Goal: Task Accomplishment & Management: Complete application form

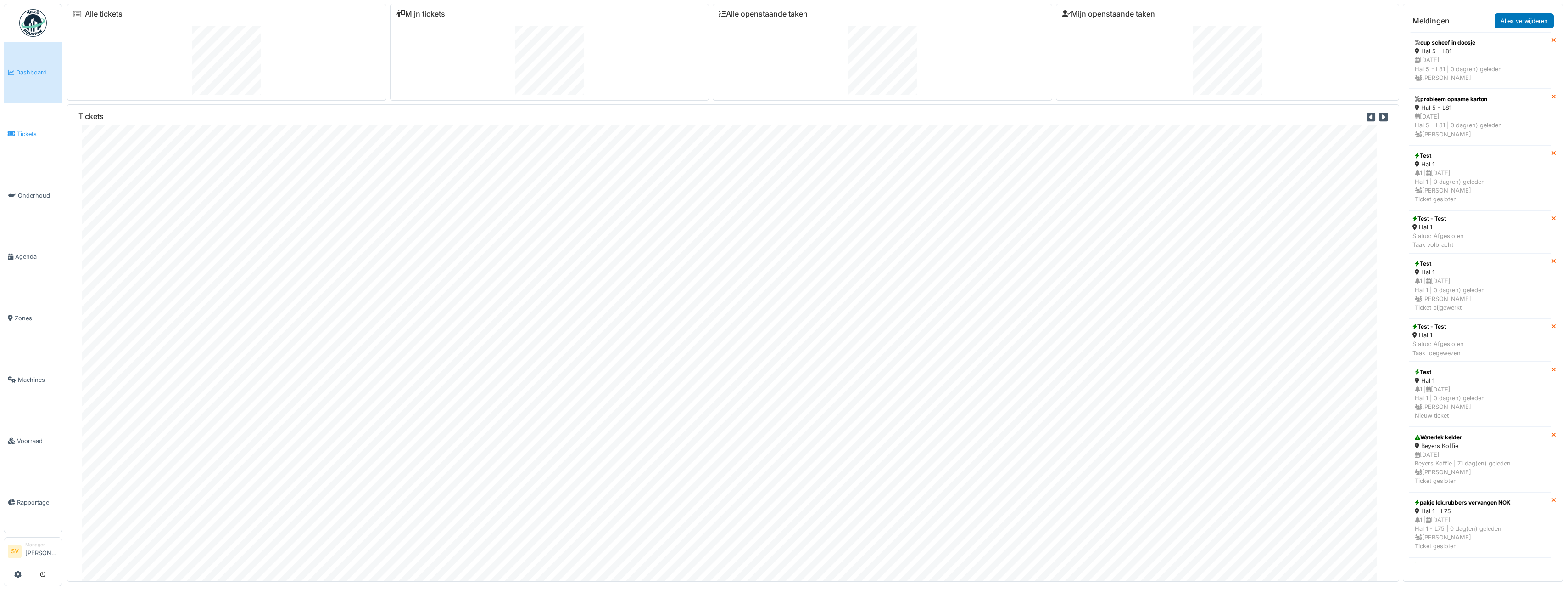
click at [27, 130] on span "Tickets" at bounding box center [38, 133] width 41 height 8
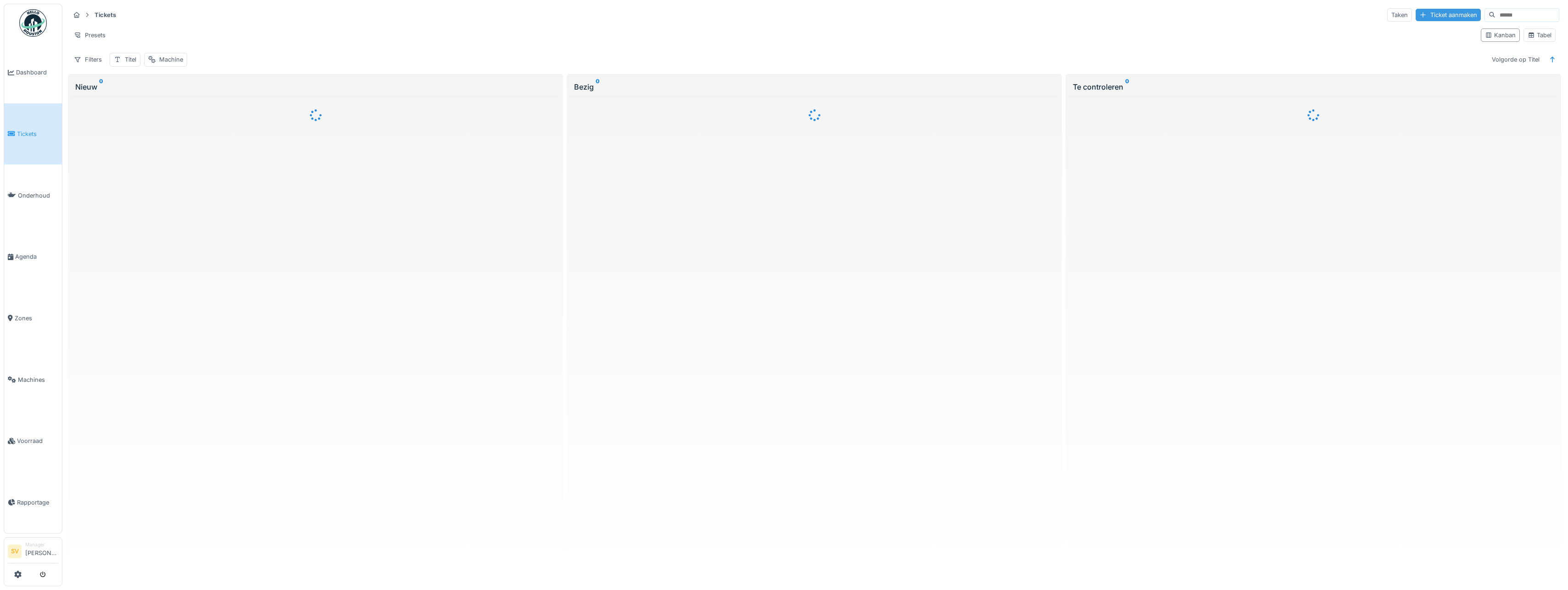
click at [1424, 15] on div "Ticket aanmaken" at bounding box center [1448, 14] width 65 height 12
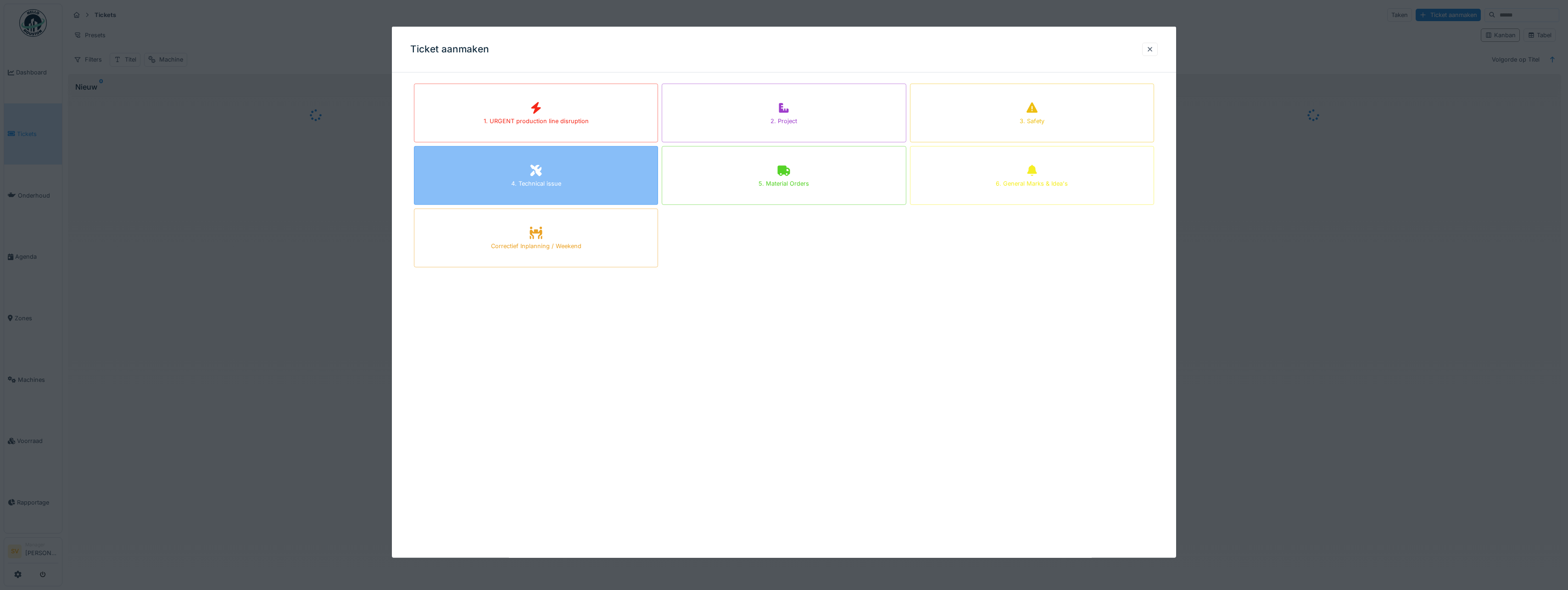
click at [535, 174] on icon at bounding box center [536, 171] width 12 height 12
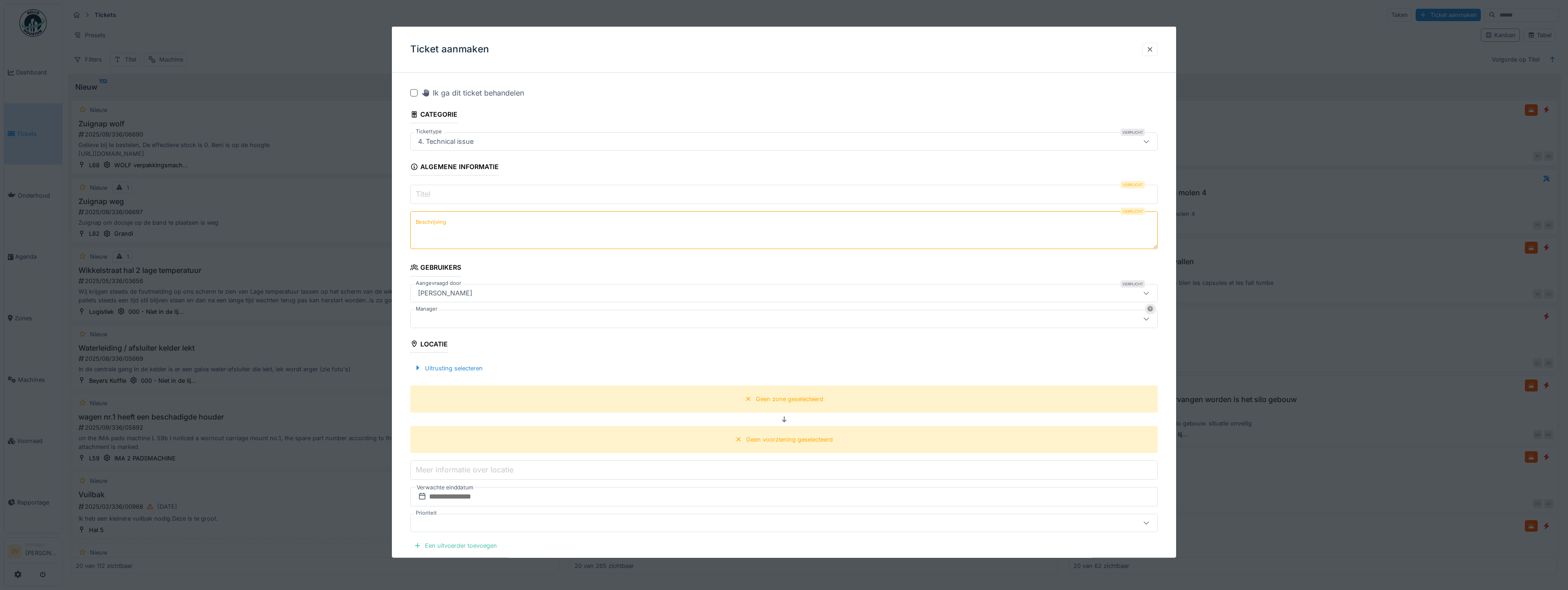
click at [439, 195] on input "Titel" at bounding box center [784, 194] width 747 height 19
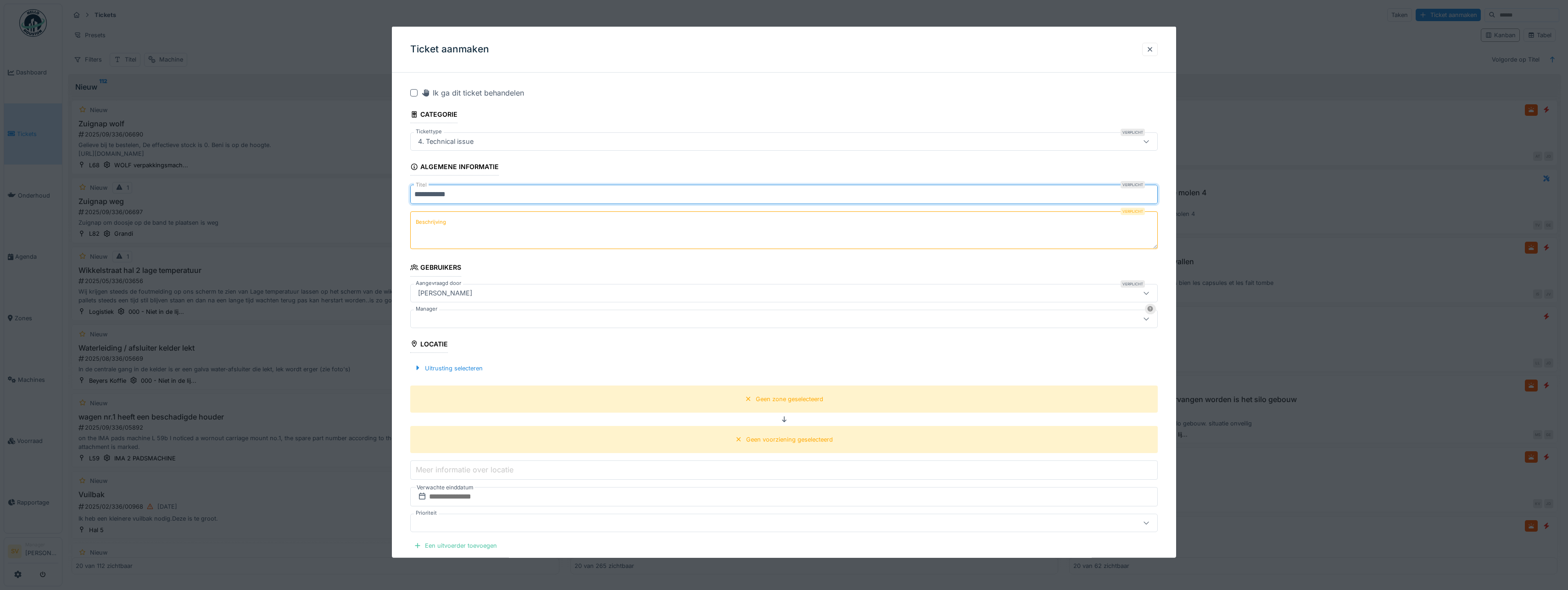
type input "**********"
click at [647, 245] on textarea "Beschrijving" at bounding box center [784, 230] width 747 height 38
click at [433, 227] on div "Verplicht Beschrijving" at bounding box center [784, 231] width 747 height 40
type textarea "**********"
click at [1149, 292] on icon at bounding box center [1146, 292] width 7 height 6
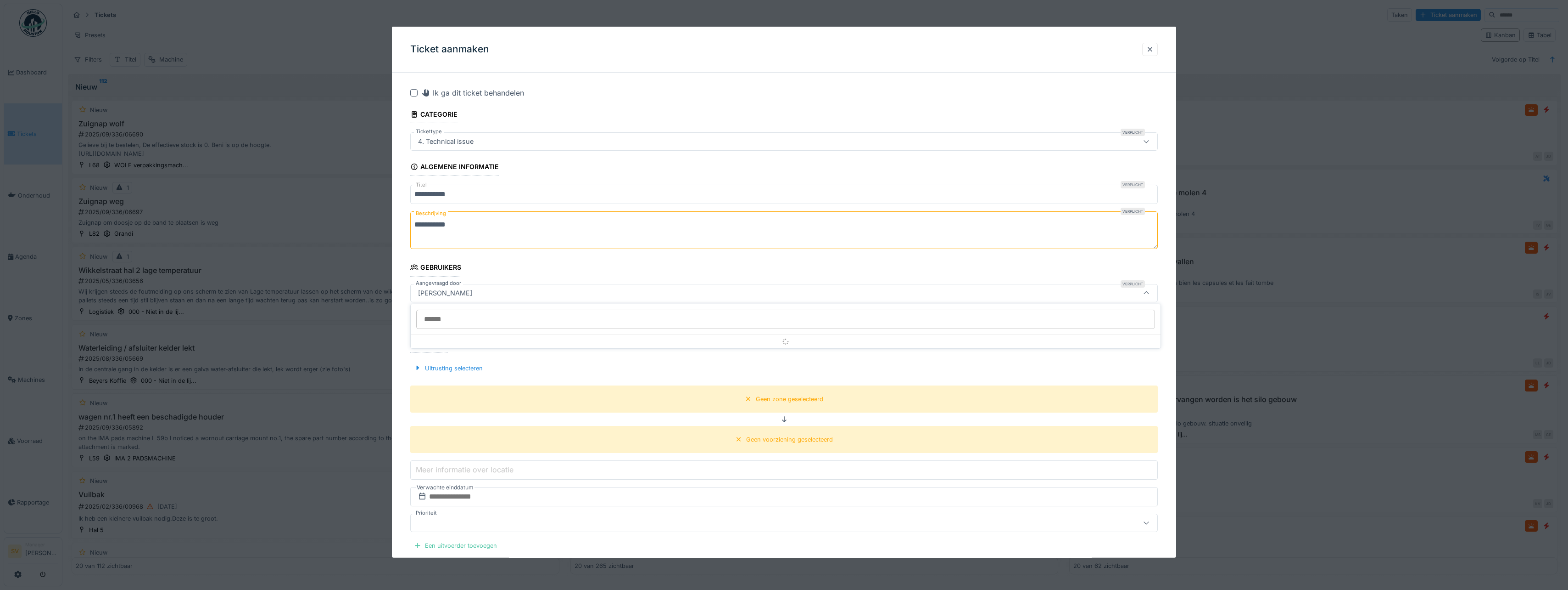
scroll to position [1, 0]
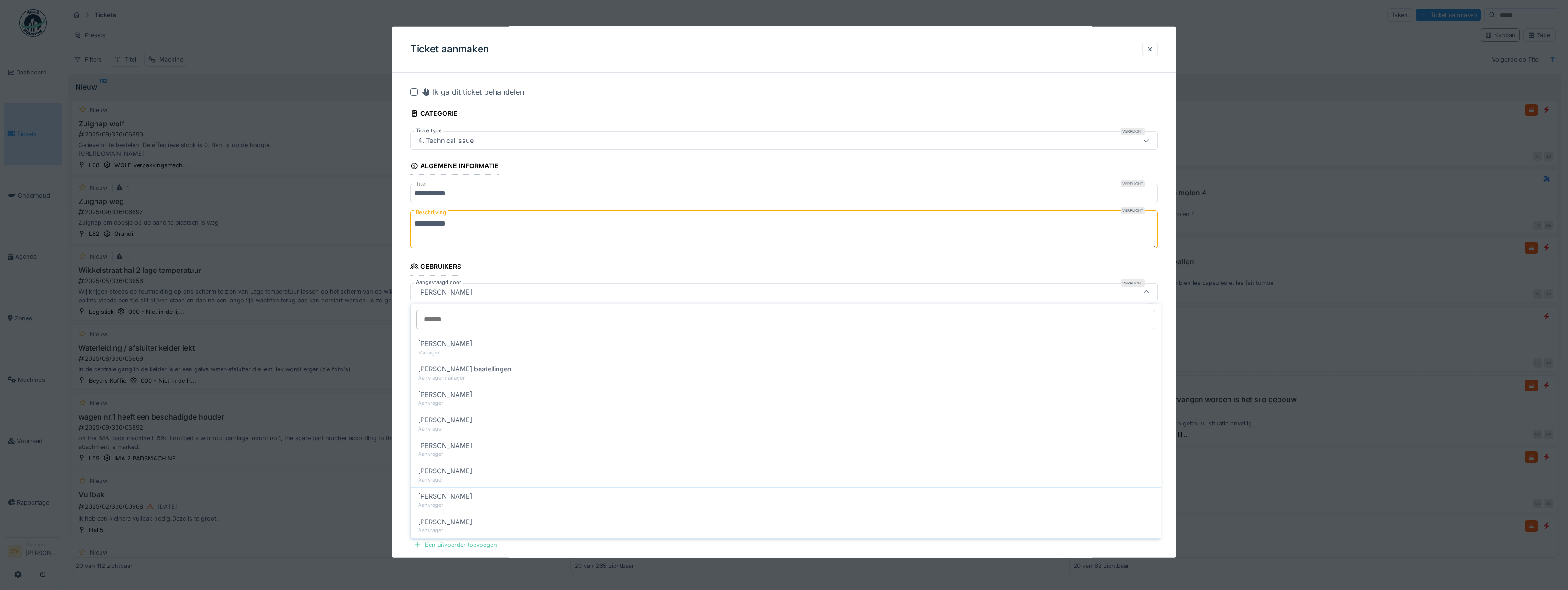
click at [491, 324] on input "Aangevraagd door" at bounding box center [786, 319] width 739 height 19
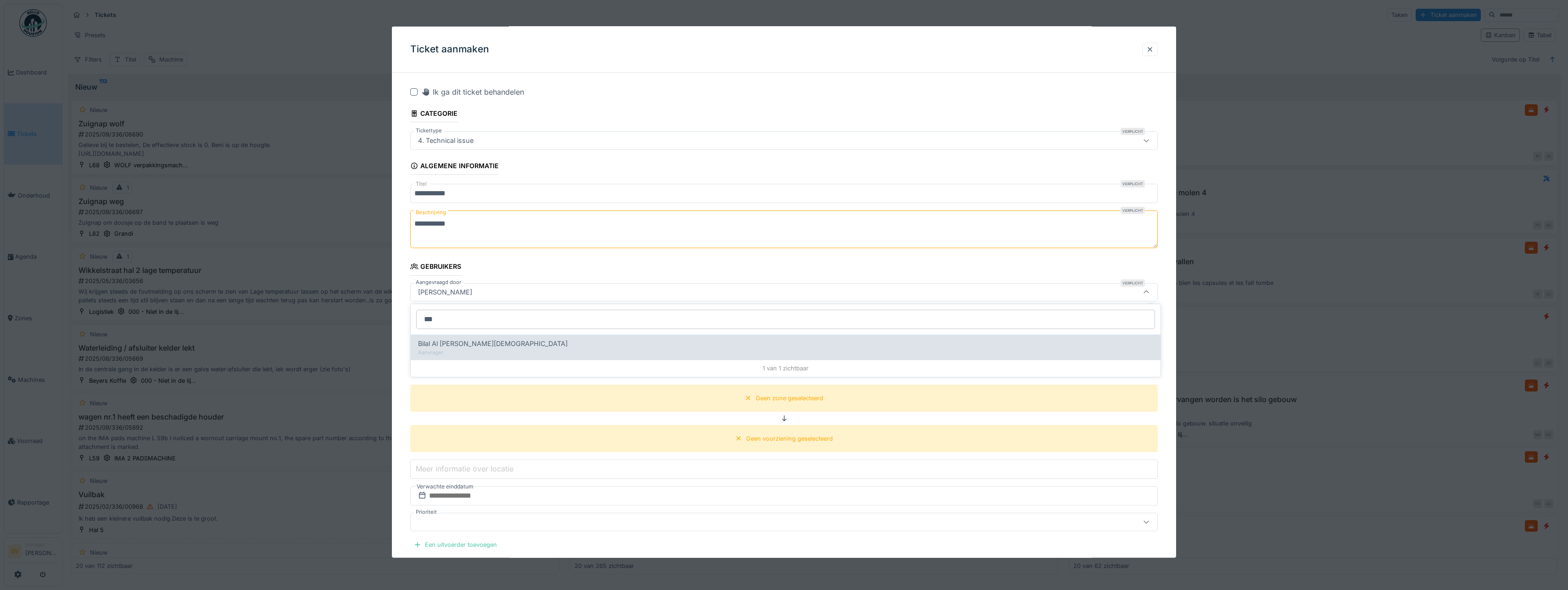
type input "***"
click at [458, 342] on span "Bilal Al [PERSON_NAME][DEMOGRAPHIC_DATA]" at bounding box center [492, 344] width 149 height 10
type input "*****"
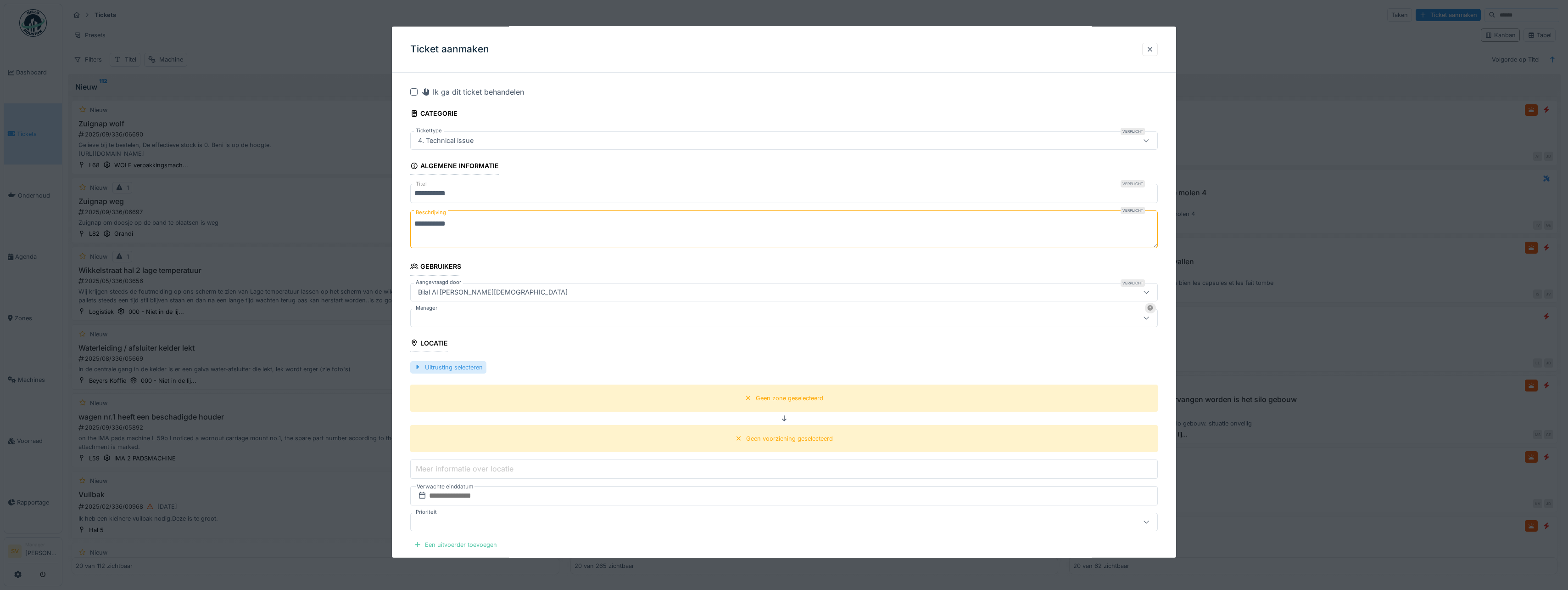
click at [417, 365] on div at bounding box center [417, 367] width 7 height 8
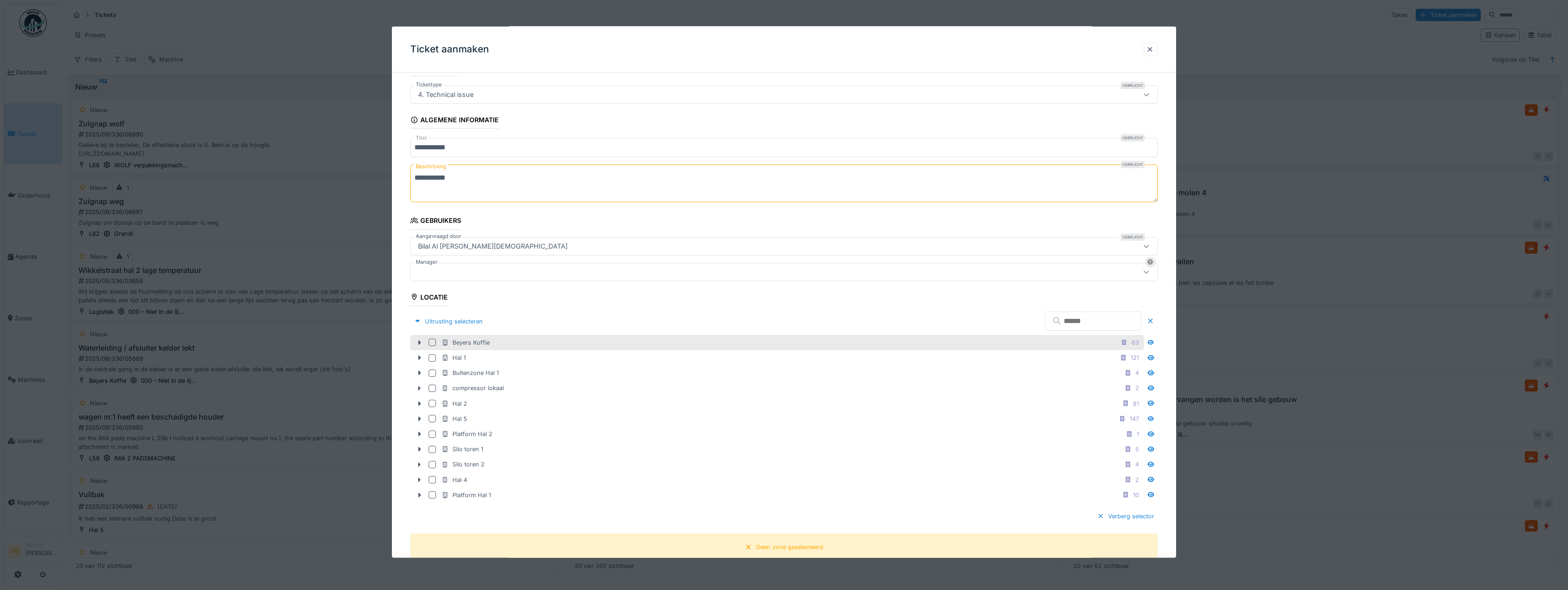
scroll to position [93, 0]
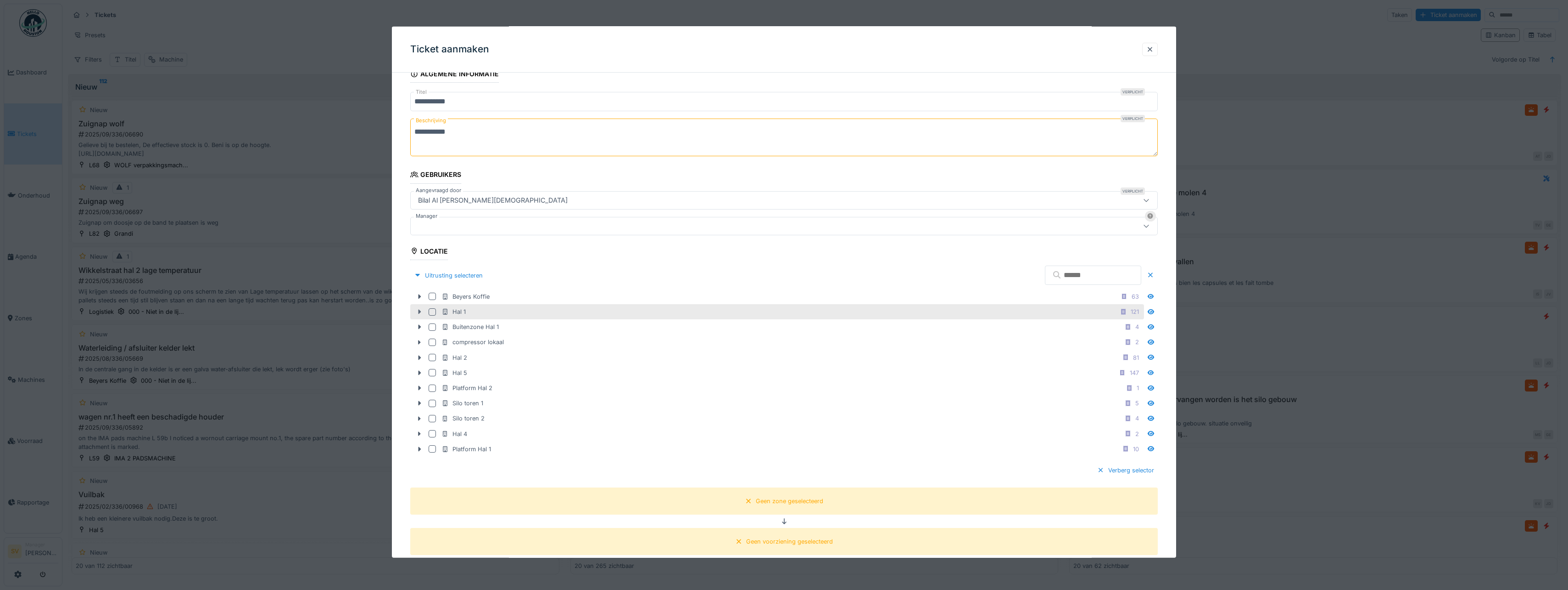
click at [418, 310] on icon at bounding box center [419, 312] width 7 height 6
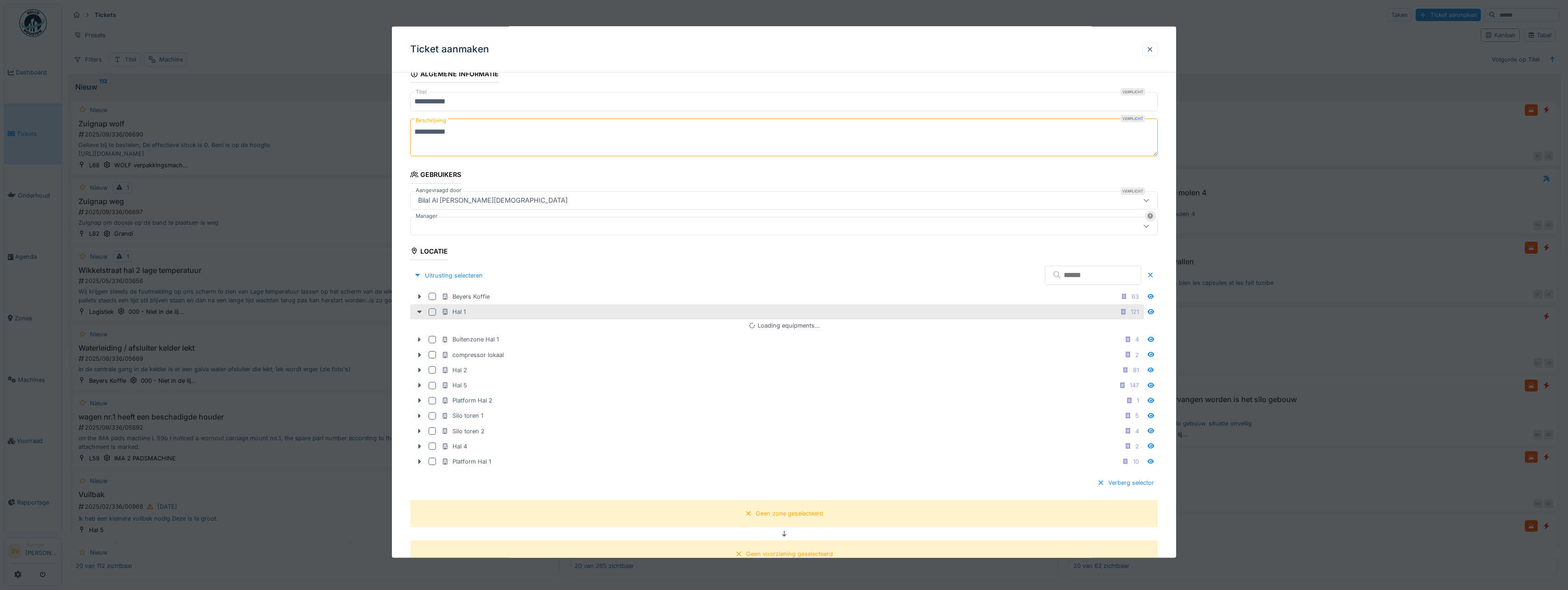
click at [431, 309] on div at bounding box center [432, 311] width 7 height 7
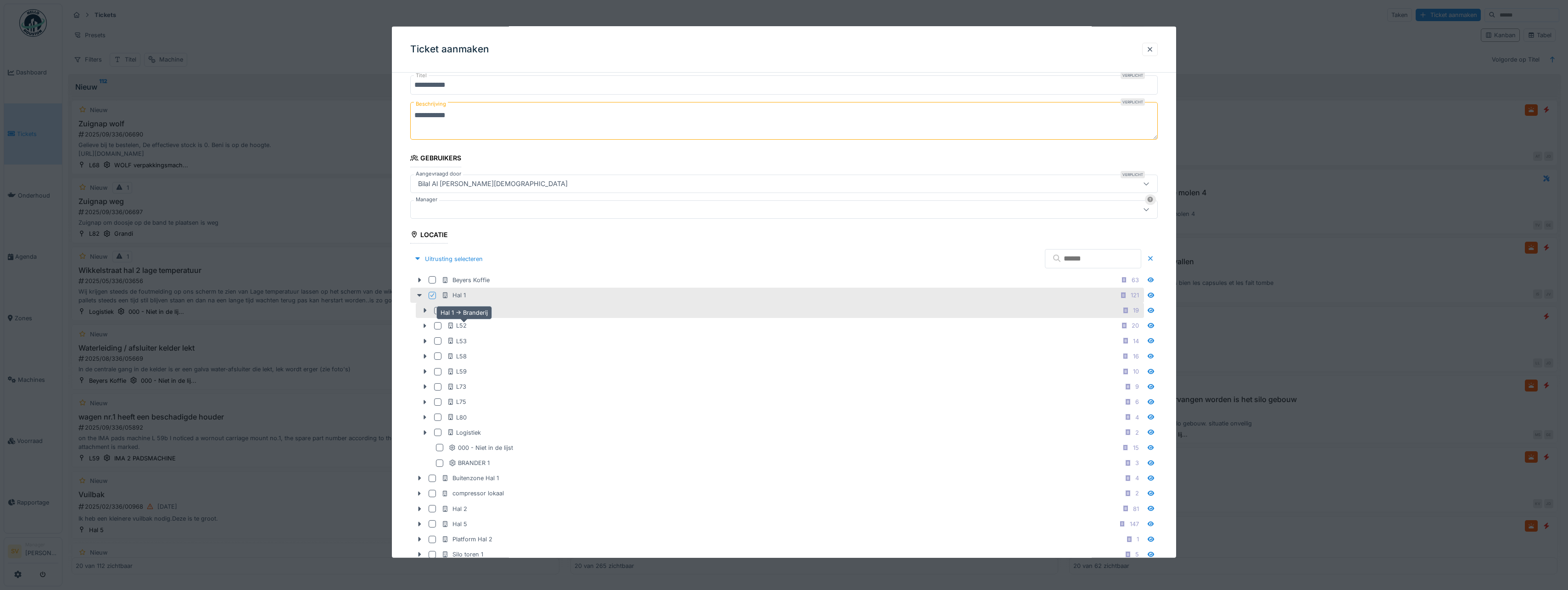
scroll to position [139, 0]
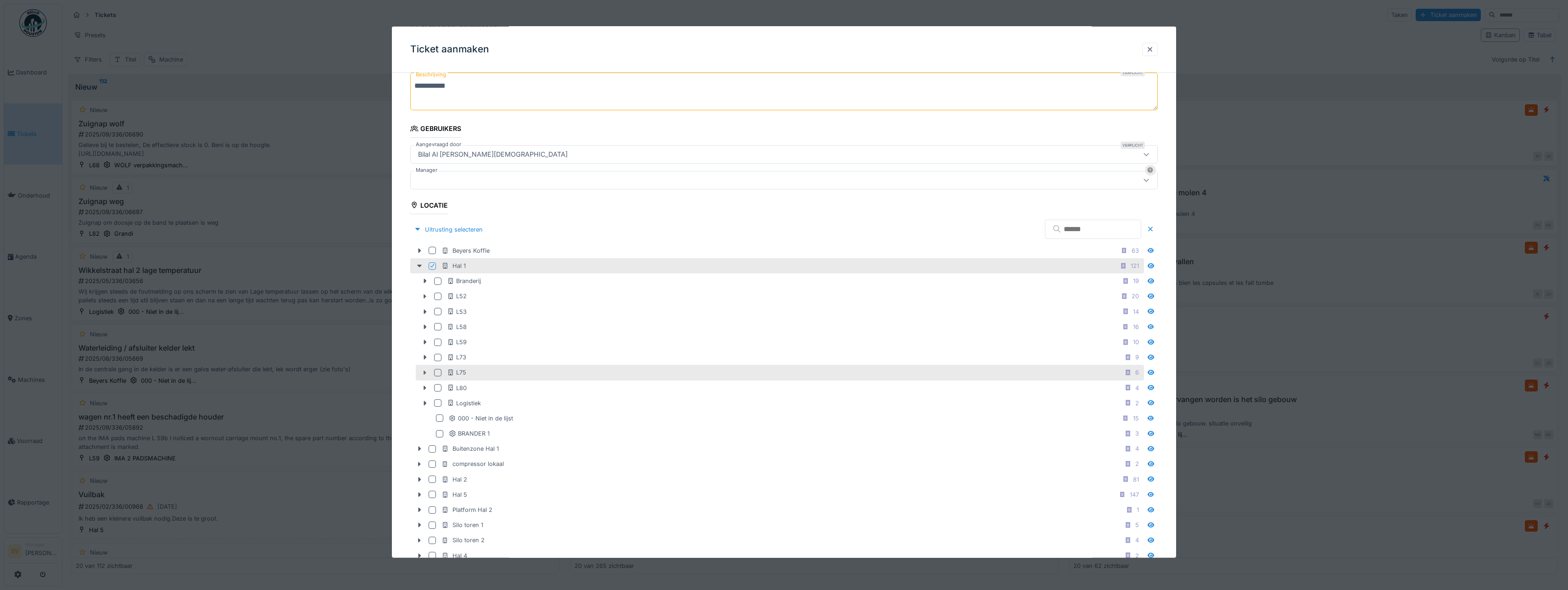
click at [426, 373] on icon at bounding box center [425, 372] width 7 height 6
click at [438, 372] on div at bounding box center [437, 372] width 7 height 7
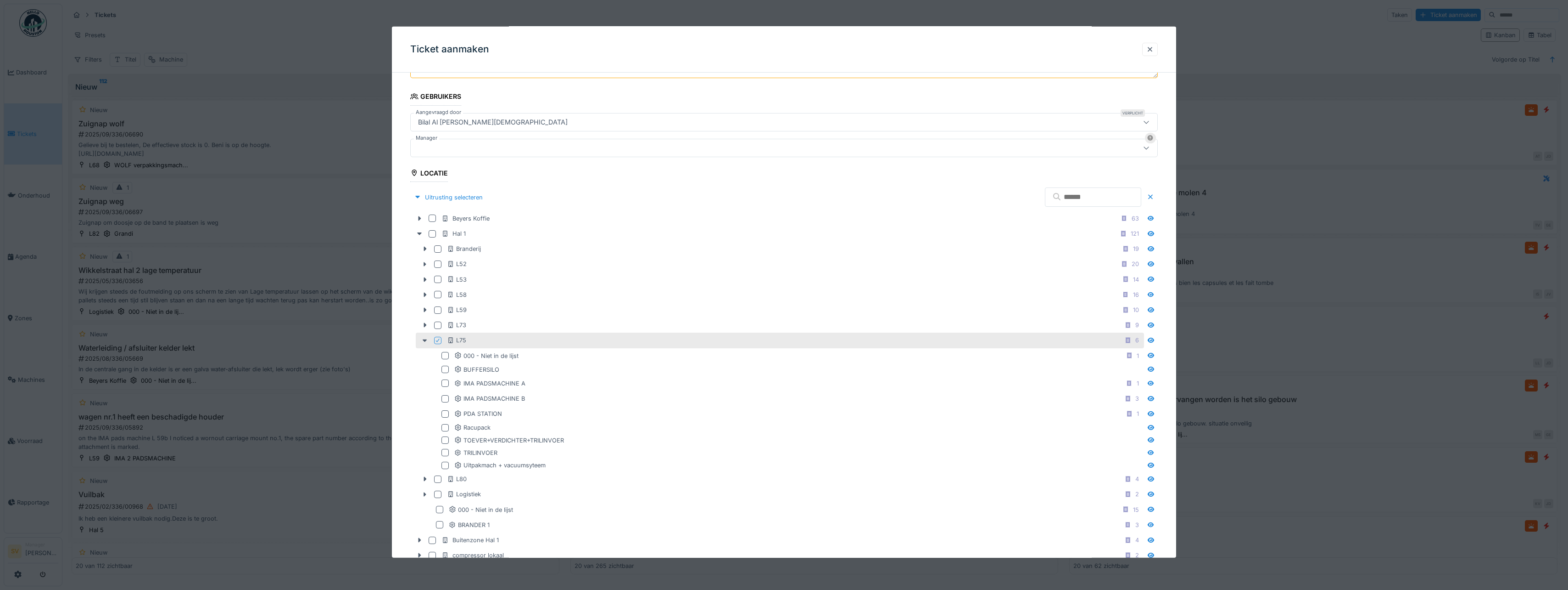
scroll to position [185, 0]
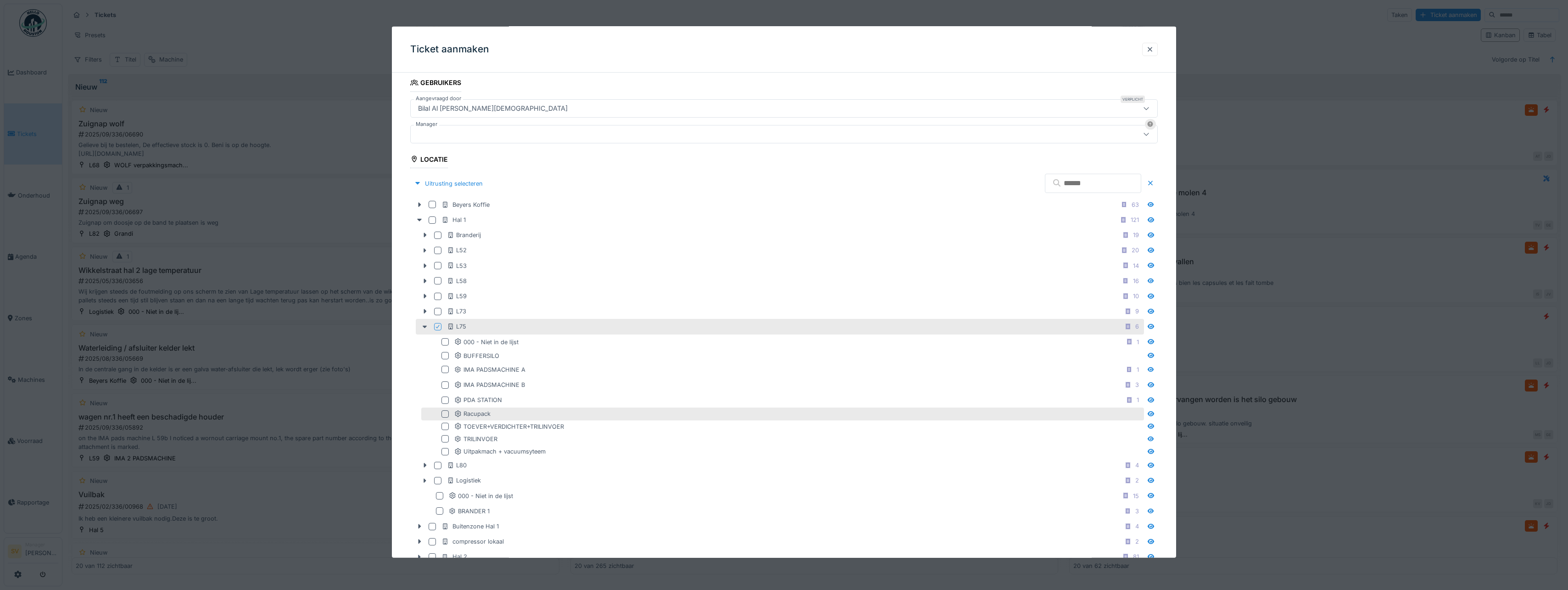
click at [444, 414] on div at bounding box center [445, 413] width 7 height 7
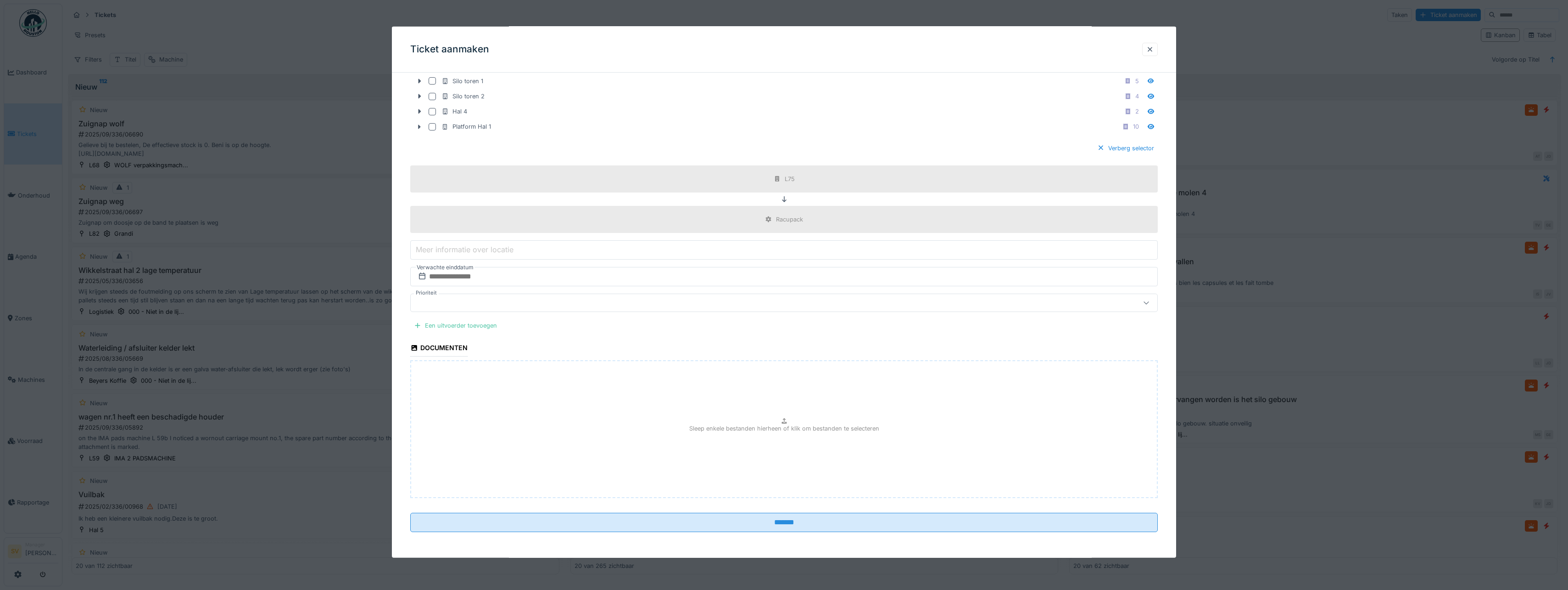
scroll to position [3, 0]
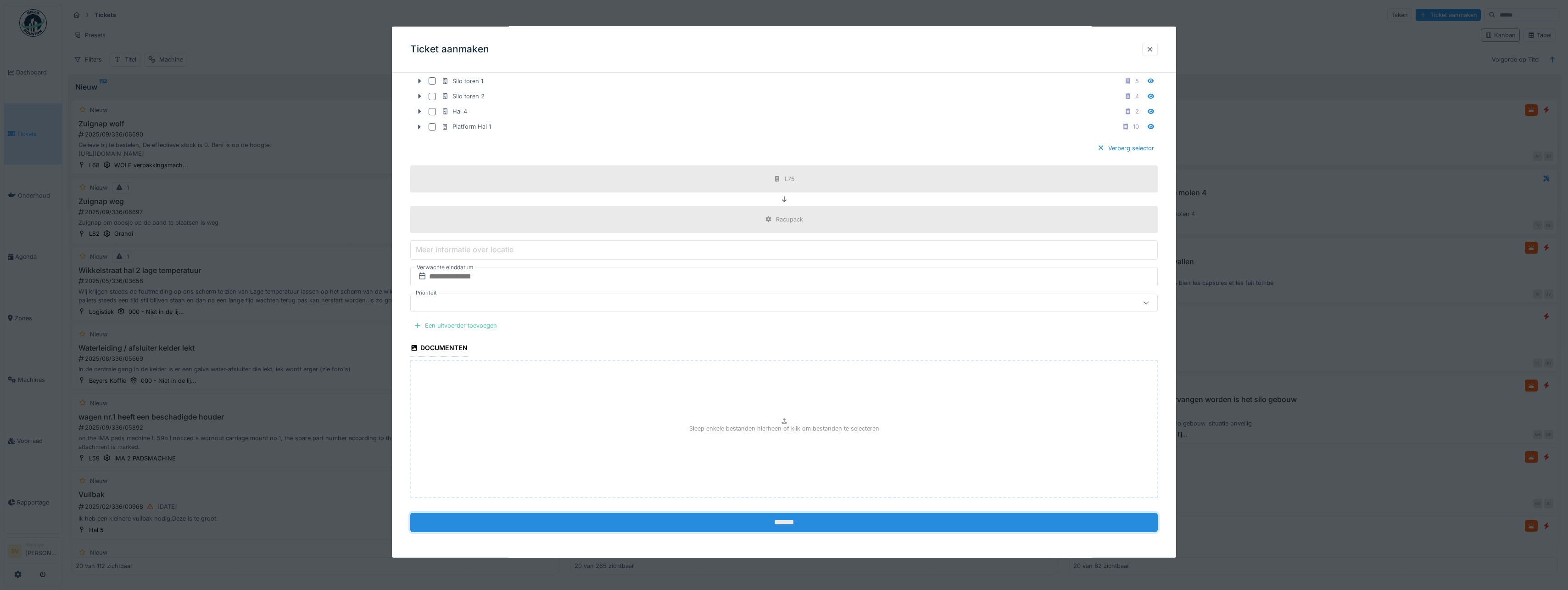
click at [788, 519] on input "*******" at bounding box center [784, 522] width 747 height 19
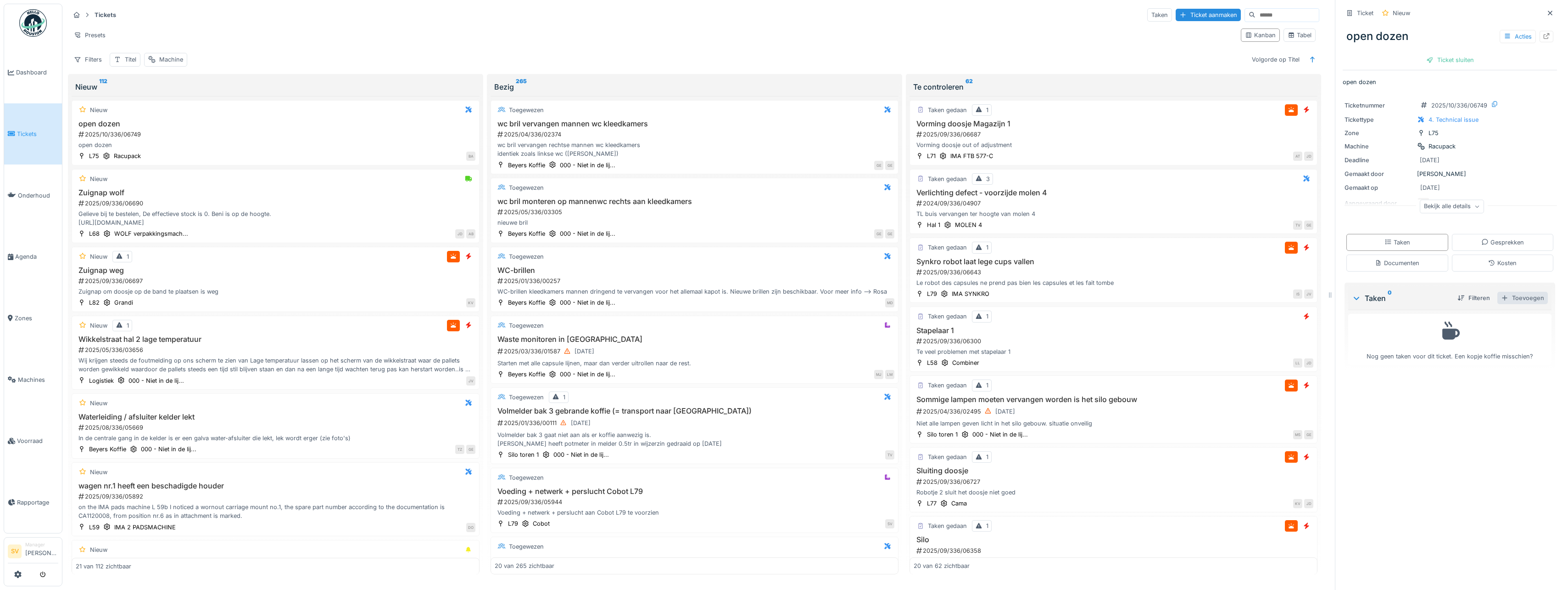
click at [1518, 297] on div "Toevoegen" at bounding box center [1523, 297] width 50 height 12
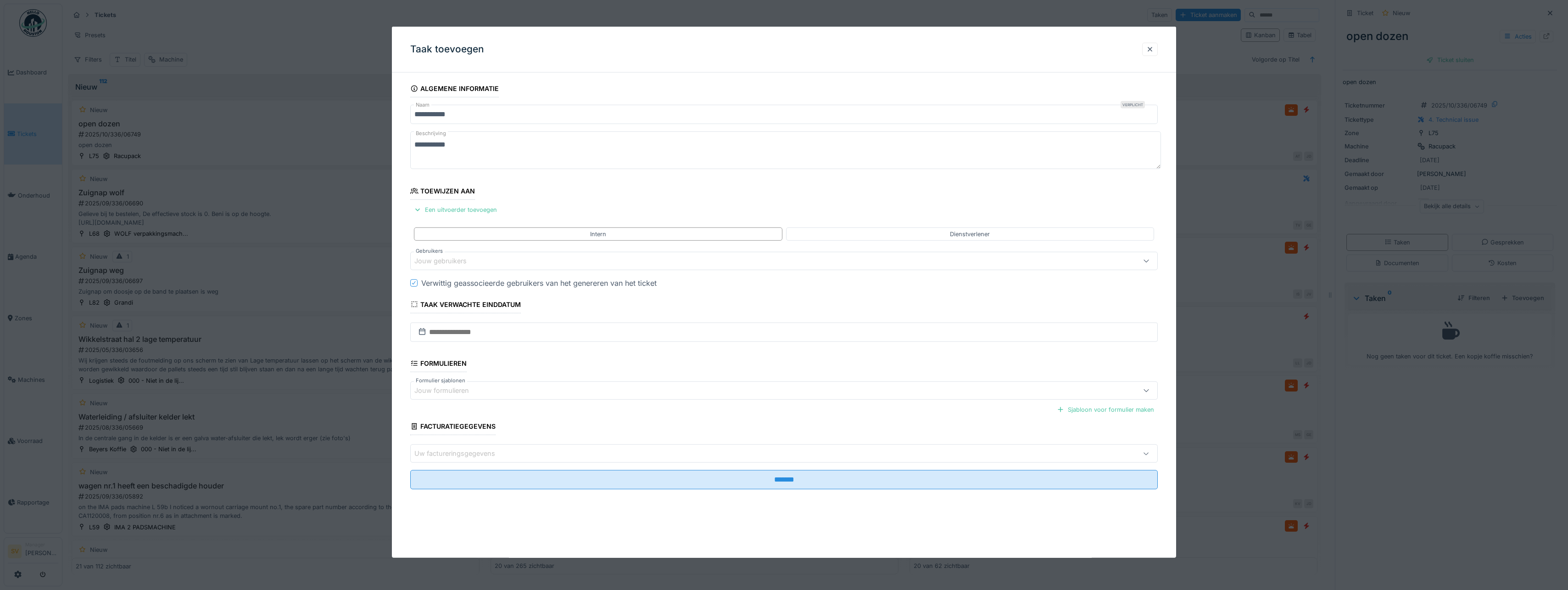
click at [452, 262] on div "Jouw gebruikers" at bounding box center [447, 261] width 65 height 10
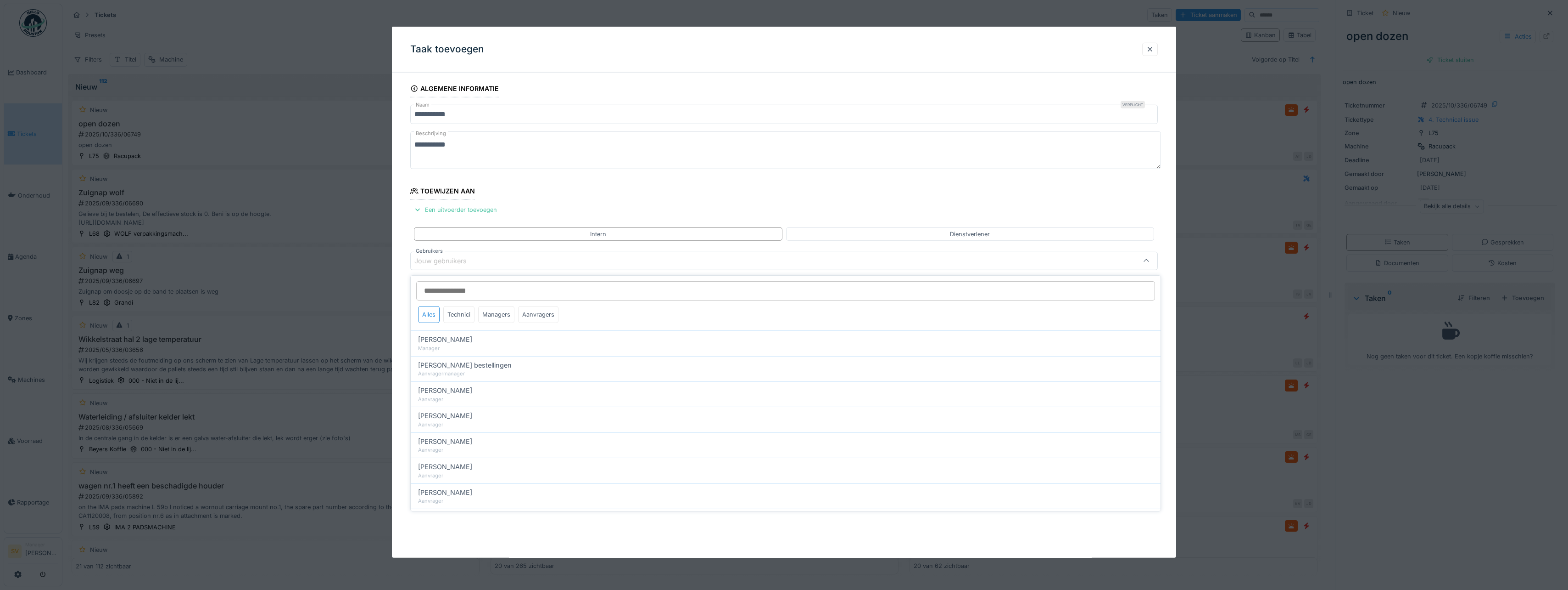
click at [446, 287] on input "Gebruikers" at bounding box center [786, 291] width 739 height 19
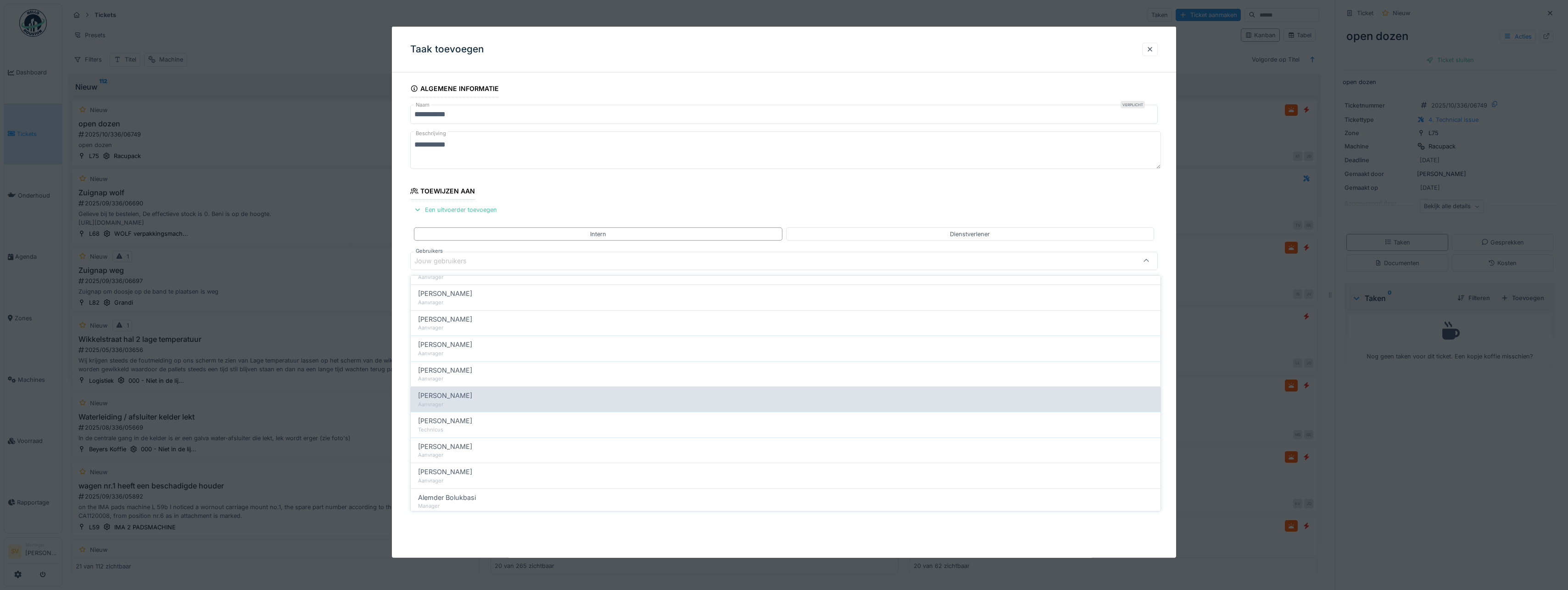
scroll to position [138, 0]
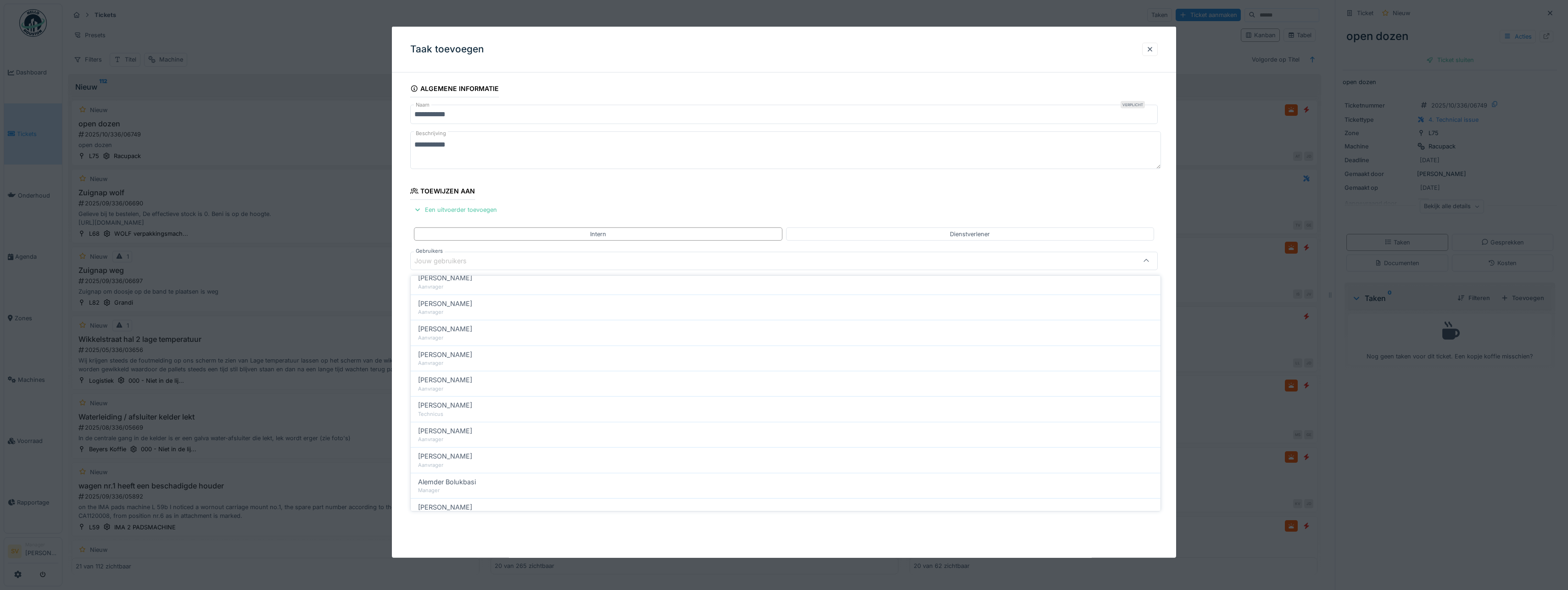
click at [445, 262] on div "Jouw gebruikers" at bounding box center [447, 261] width 65 height 10
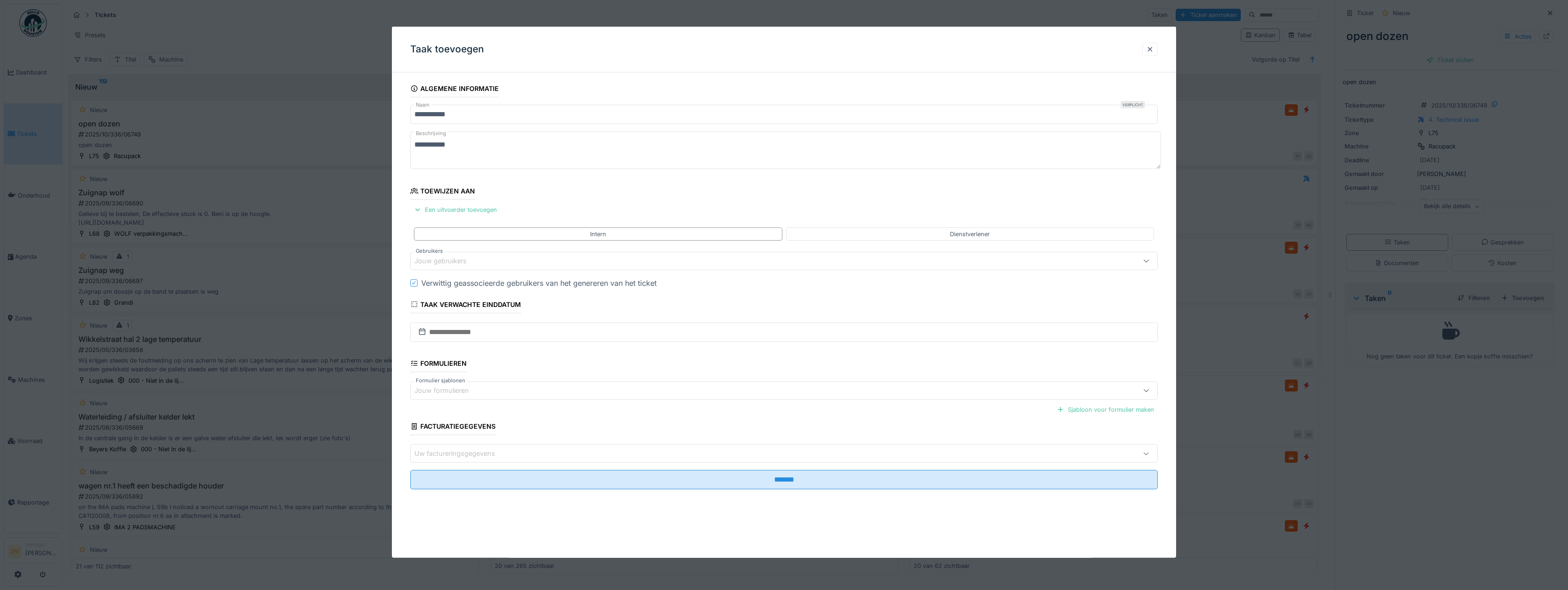
click at [450, 260] on div "Jouw gebruikers" at bounding box center [447, 261] width 65 height 10
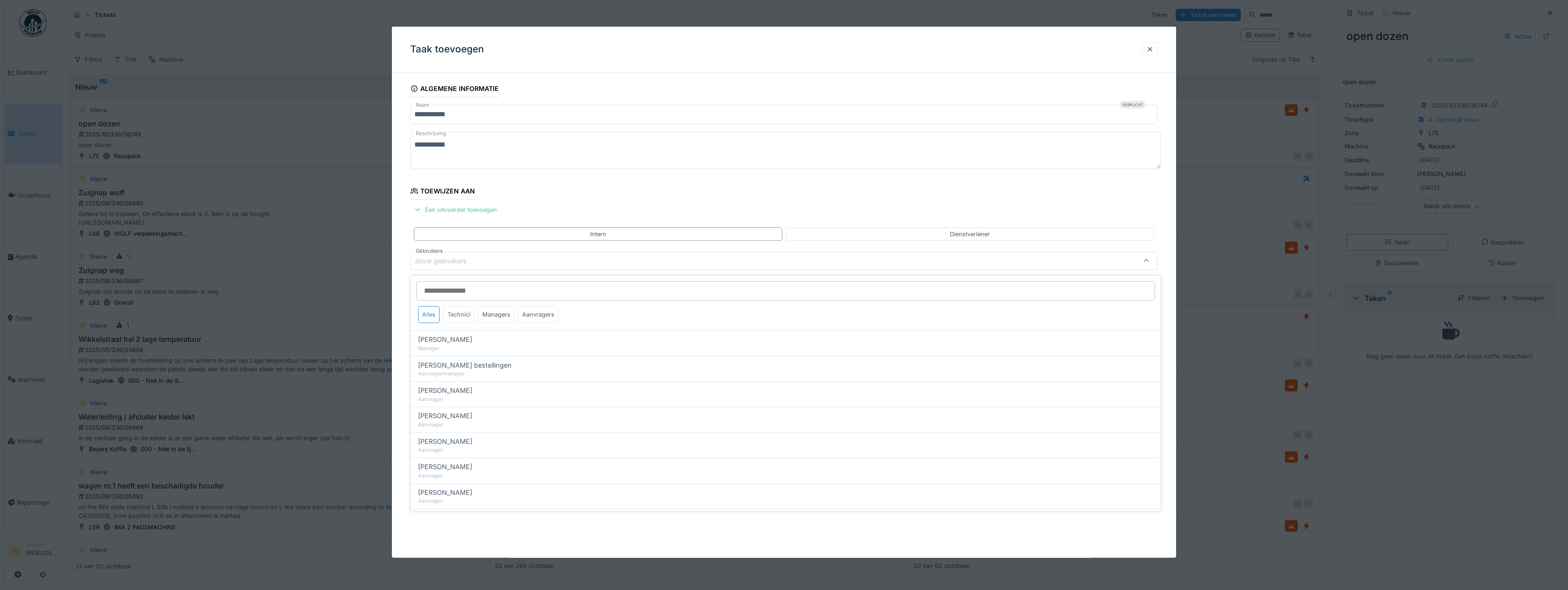
click at [458, 310] on div "Technici" at bounding box center [459, 314] width 31 height 17
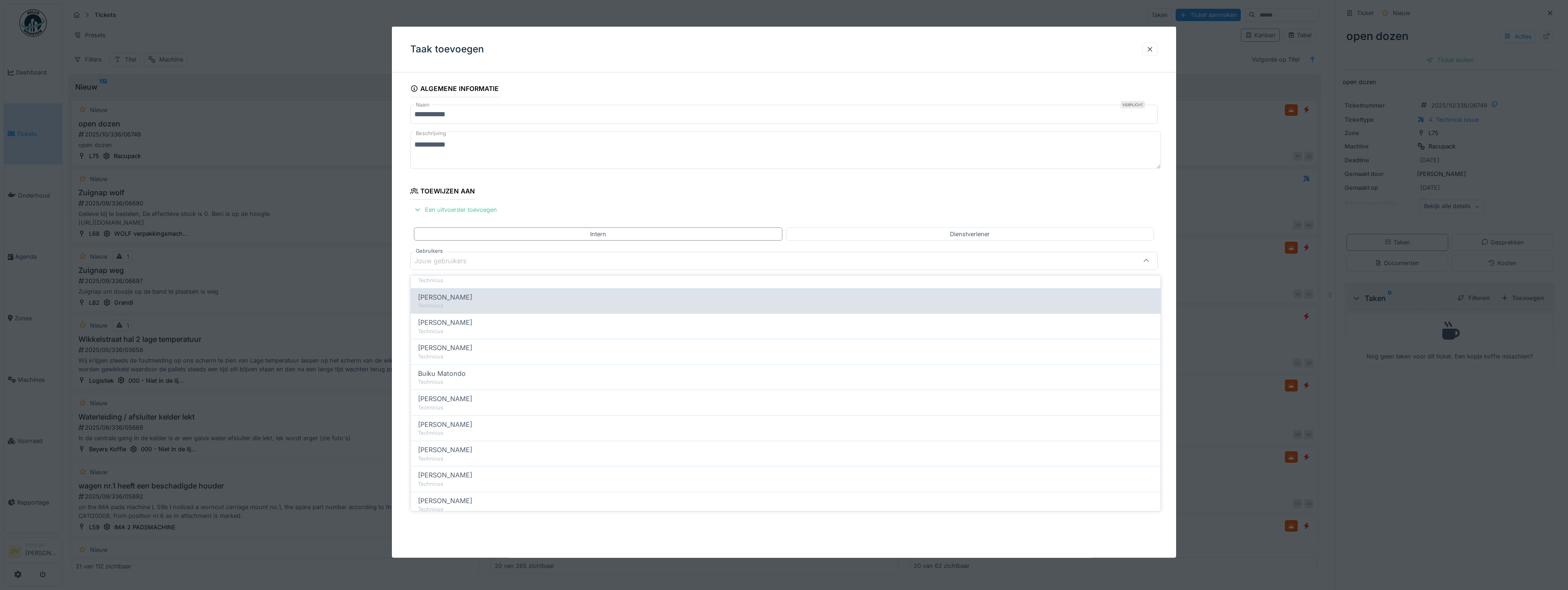
scroll to position [92, 0]
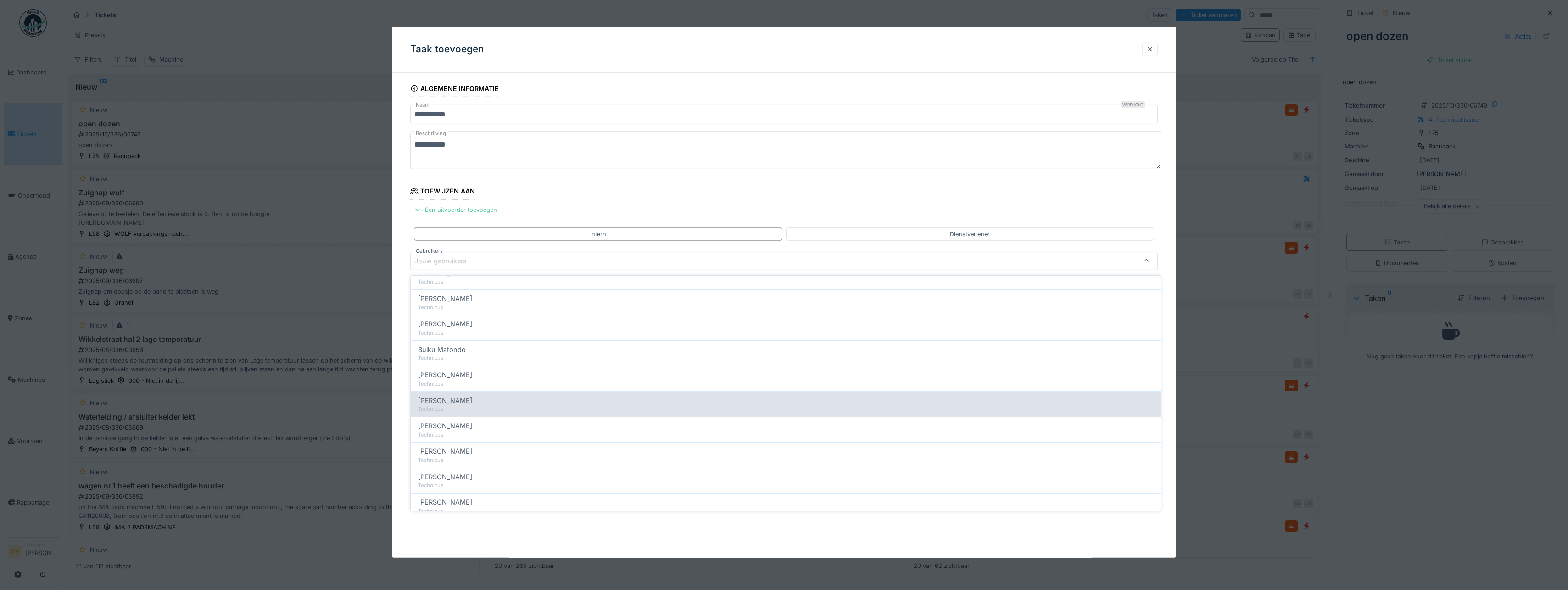
click at [441, 396] on span "[PERSON_NAME]" at bounding box center [445, 401] width 54 height 10
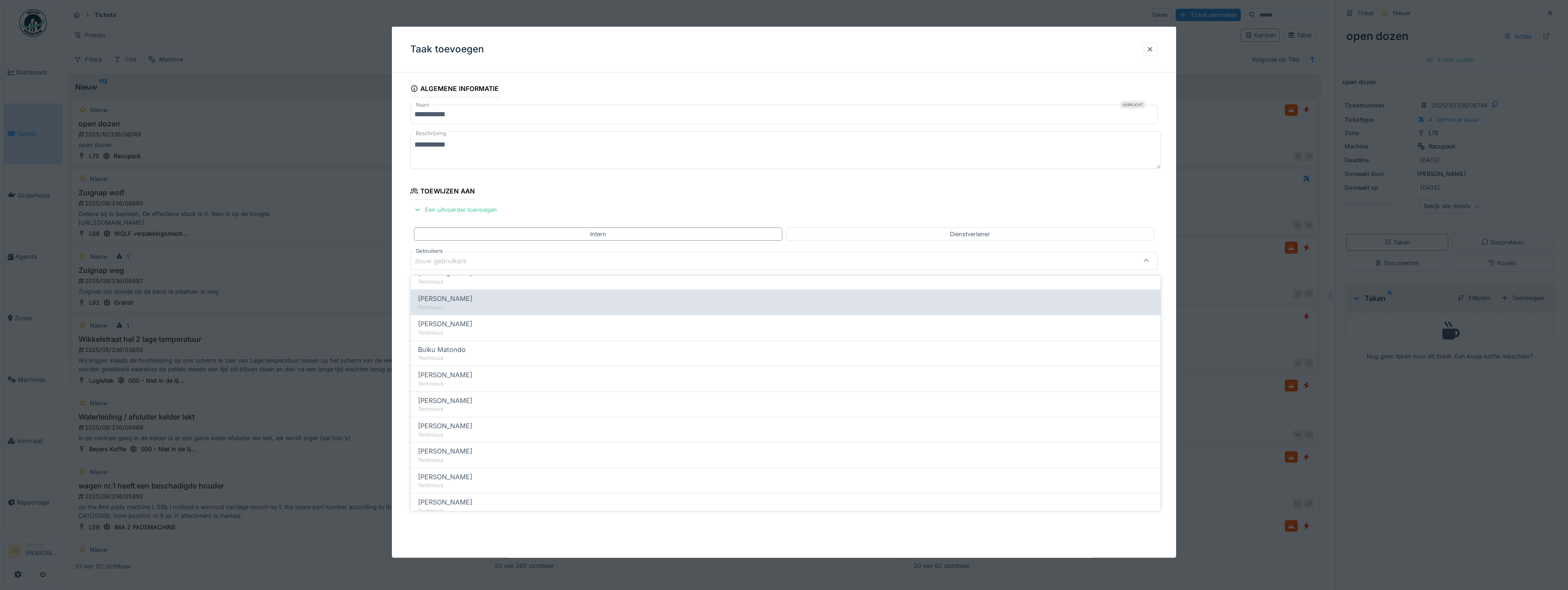
type input "****"
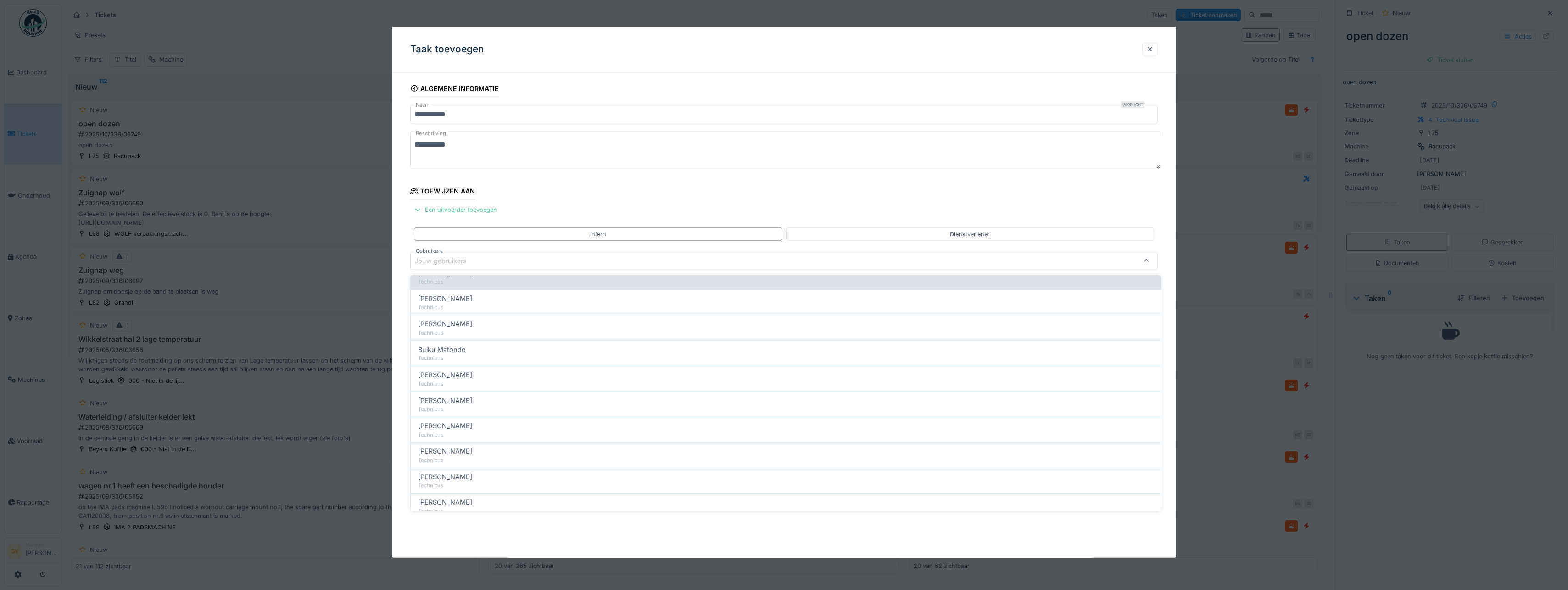
scroll to position [0, 0]
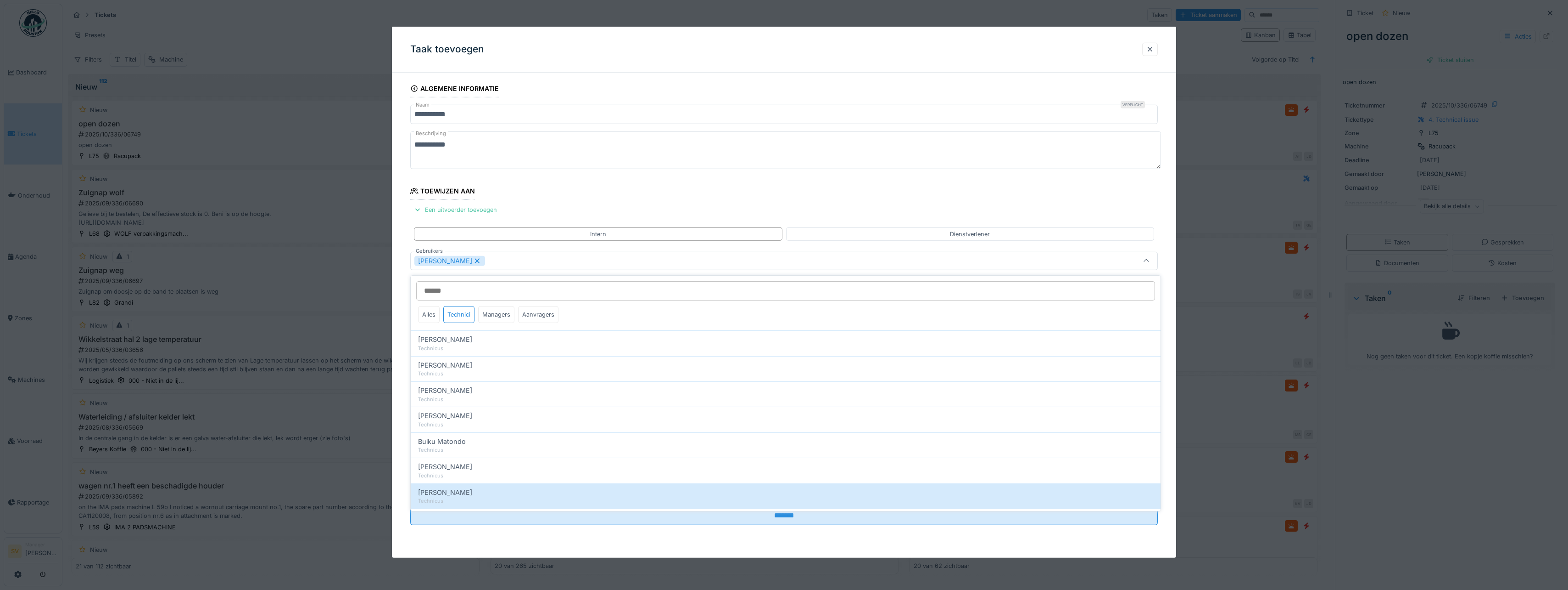
click at [1150, 261] on icon at bounding box center [1146, 261] width 7 height 6
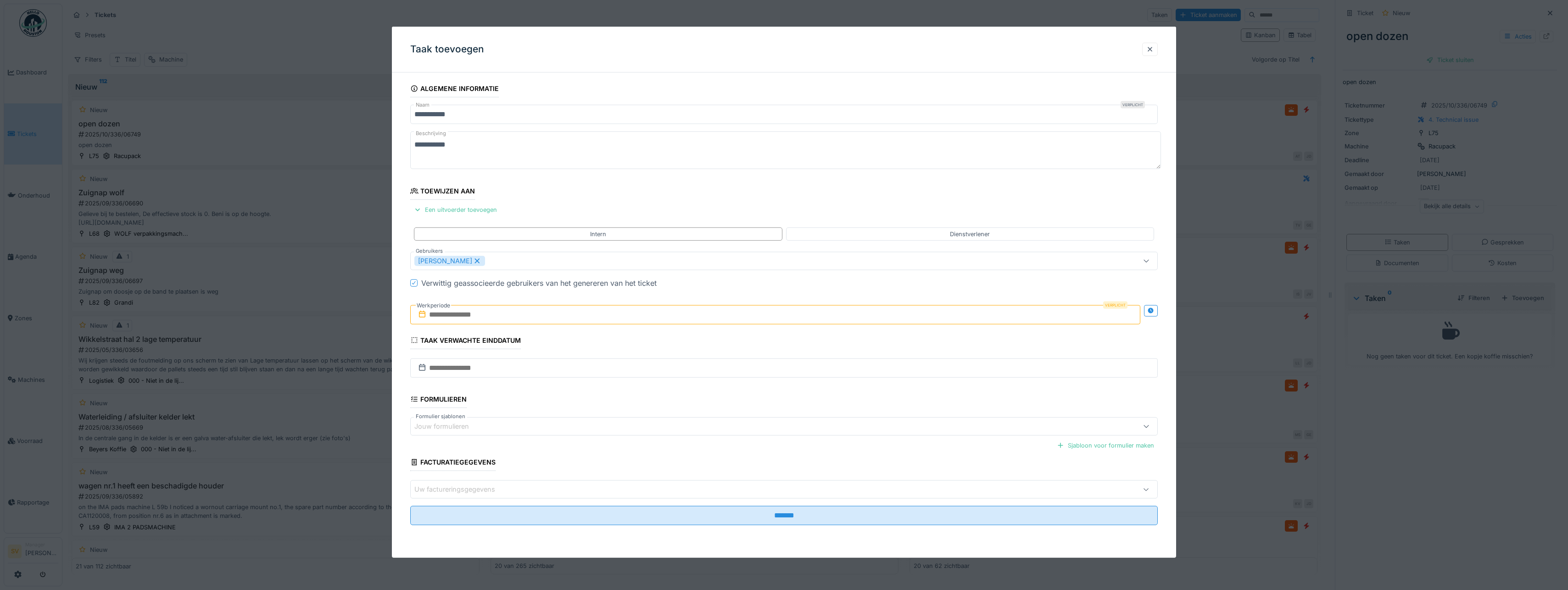
drag, startPoint x: 477, startPoint y: 312, endPoint x: 485, endPoint y: 313, distance: 8.1
click at [477, 312] on input "text" at bounding box center [775, 315] width 730 height 19
click at [790, 422] on div "26" at bounding box center [791, 420] width 12 height 14
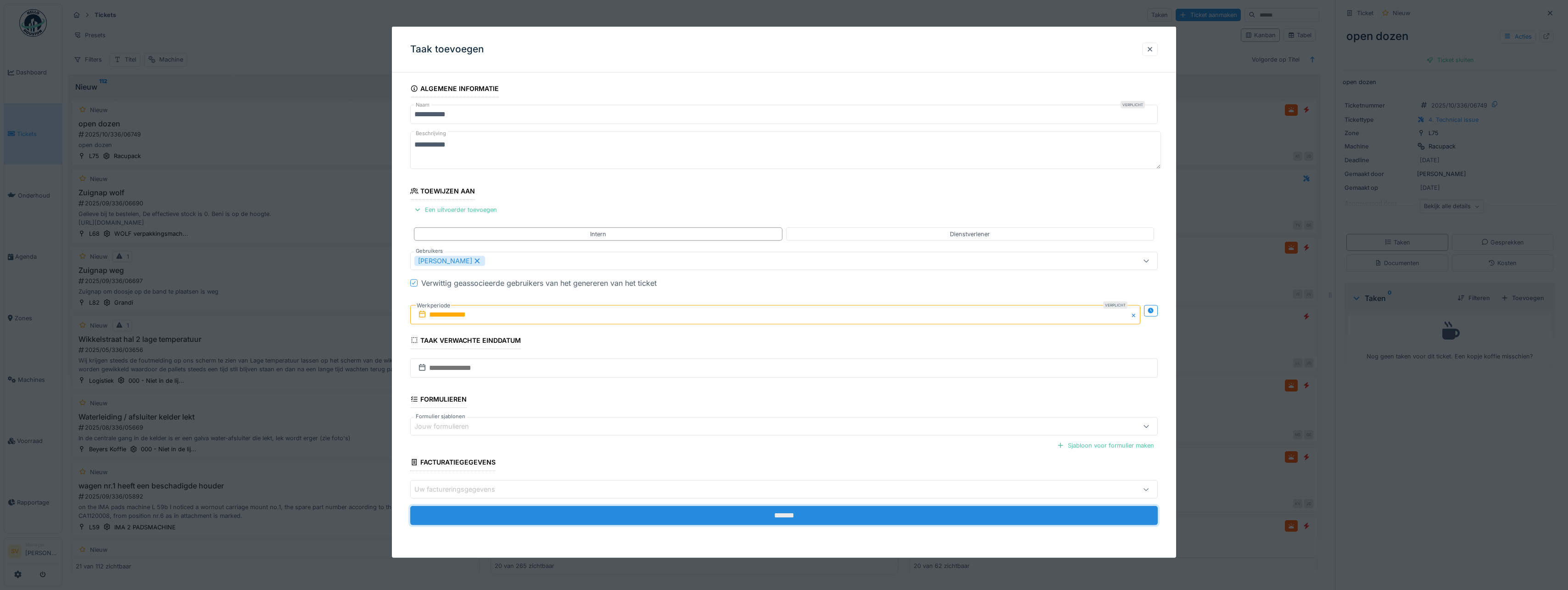
click at [779, 515] on input "*******" at bounding box center [784, 516] width 747 height 19
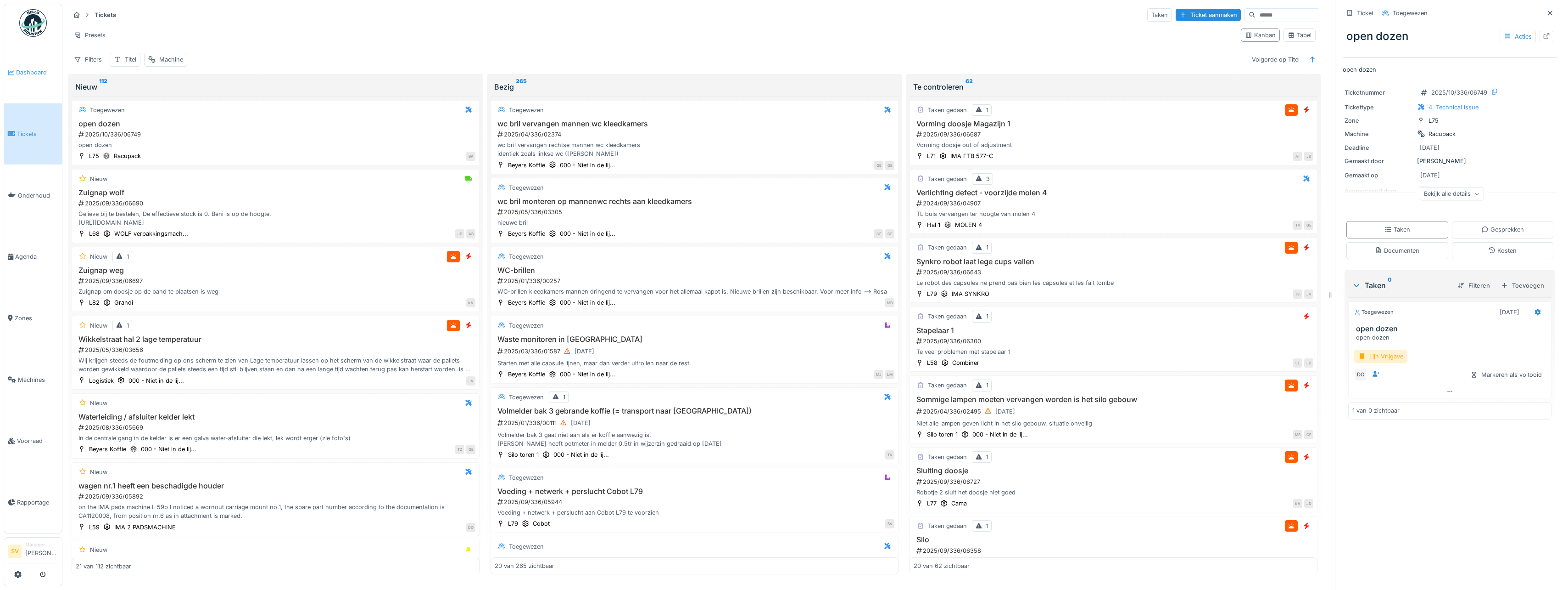
click at [32, 73] on span "Dashboard" at bounding box center [37, 72] width 42 height 8
